Goal: Information Seeking & Learning: Stay updated

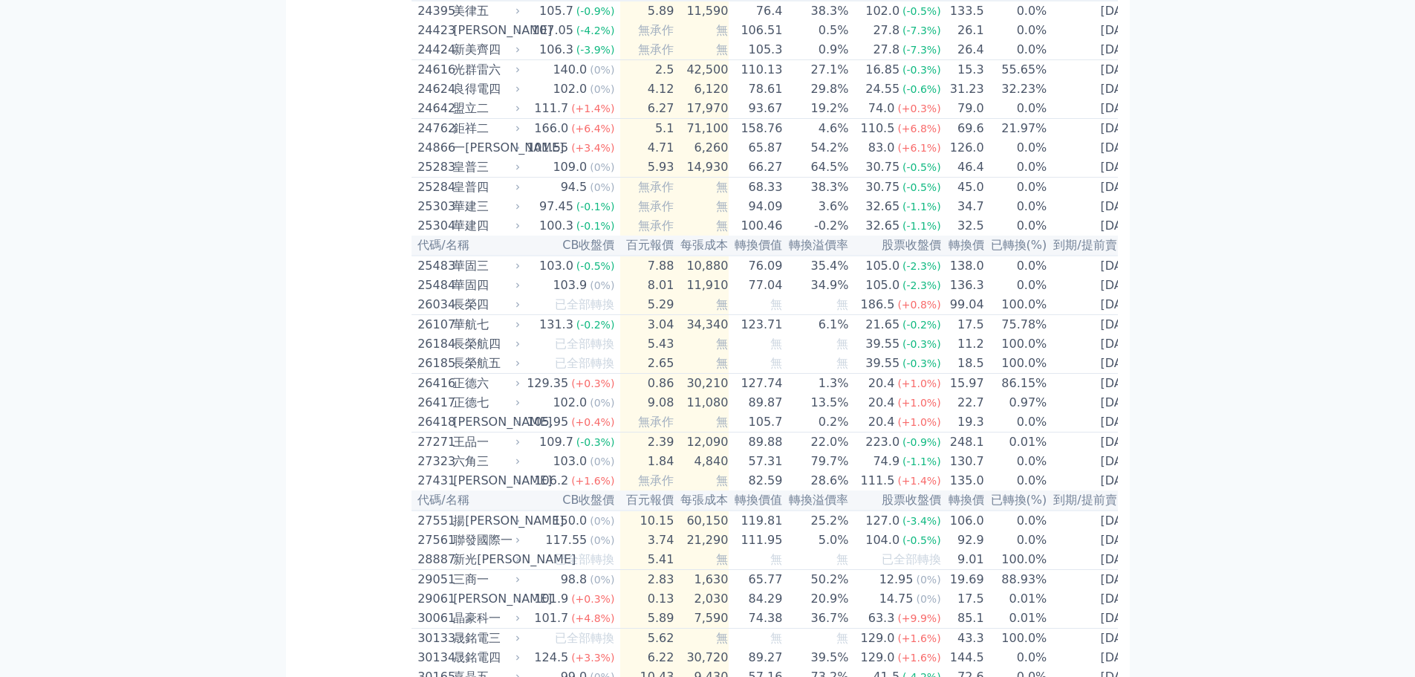
scroll to position [36, 0]
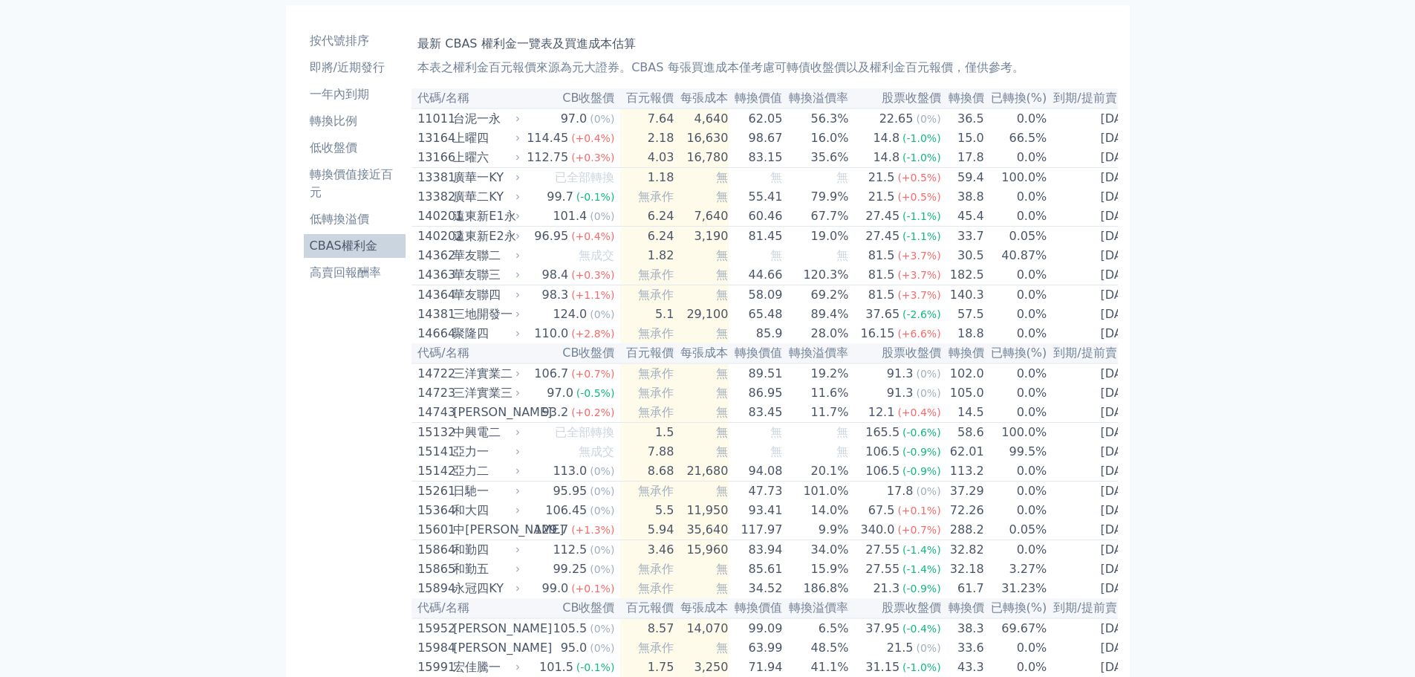
drag, startPoint x: 1419, startPoint y: 30, endPoint x: 1343, endPoint y: 22, distance: 76.2
click at [360, 50] on link "按代號排序" at bounding box center [355, 41] width 103 height 24
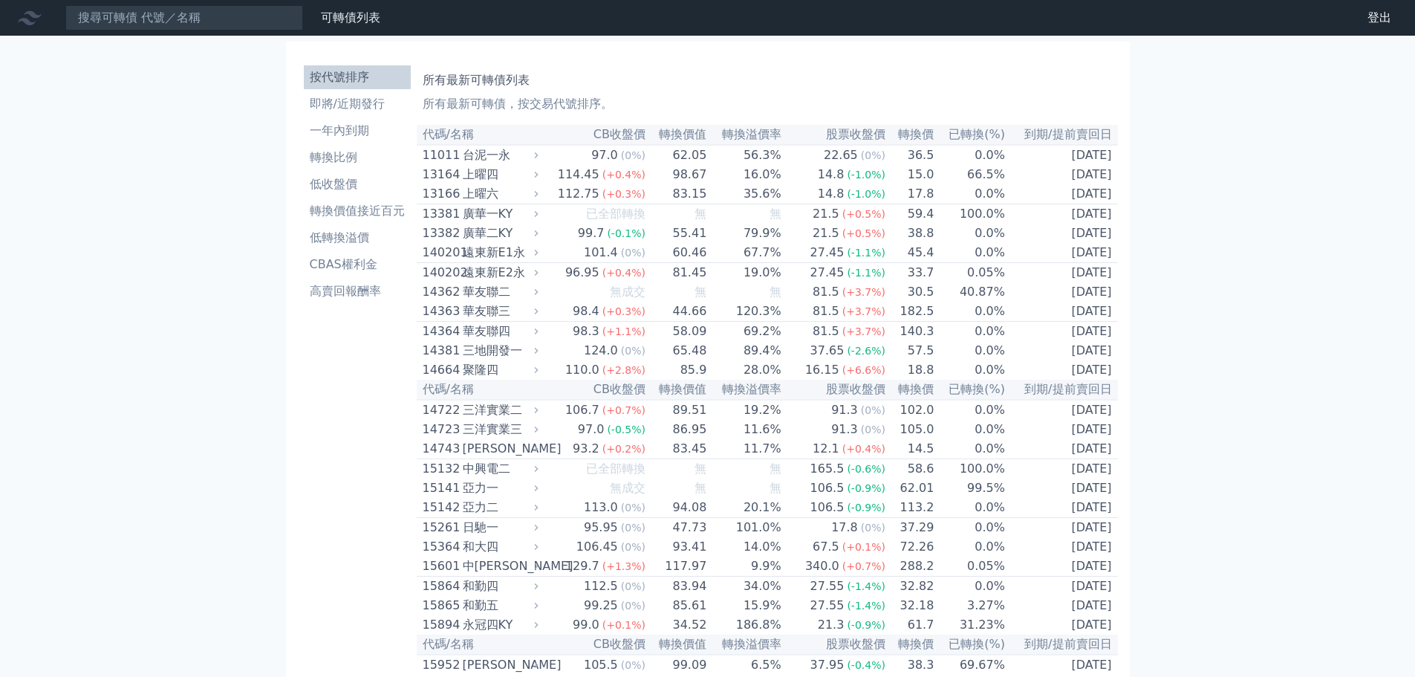
click at [373, 90] on ul "按代號排序 即將/近期發行 一年內到期 轉換比例 低收盤價 轉換價值接近百元 低轉換溢價 CBAS權利金 高賣回報酬率" at bounding box center [357, 184] width 107 height 238
click at [375, 101] on li "即將/近期發行" at bounding box center [357, 104] width 107 height 18
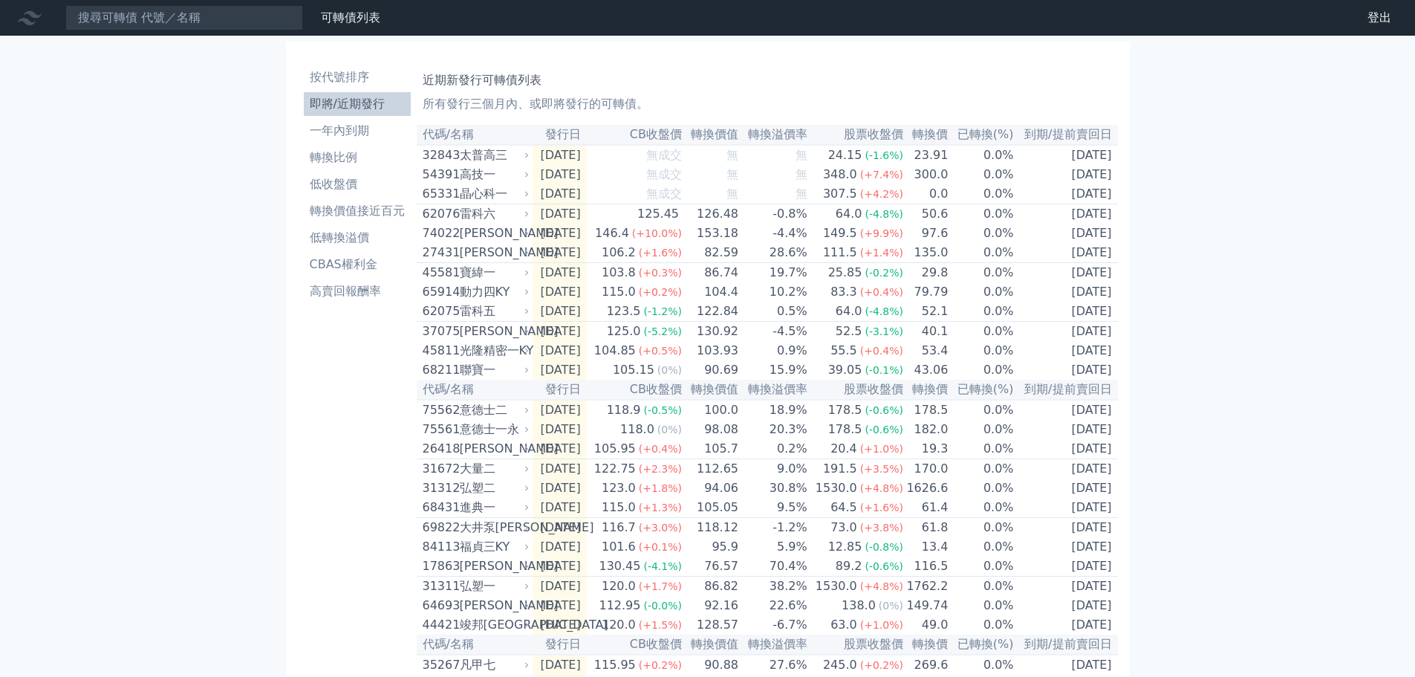
drag, startPoint x: 1291, startPoint y: 118, endPoint x: 1255, endPoint y: 58, distance: 70.0
click at [1288, 115] on div "可轉債列表 財務數據 可轉債列表 財務數據 登出 登出 按代號排序 即將/近期發行 一年內到期 轉換比例 低收盤價 轉換價值接近百元 低轉換溢價" at bounding box center [707, 525] width 1415 height 1051
